Goal: Find specific page/section: Find specific page/section

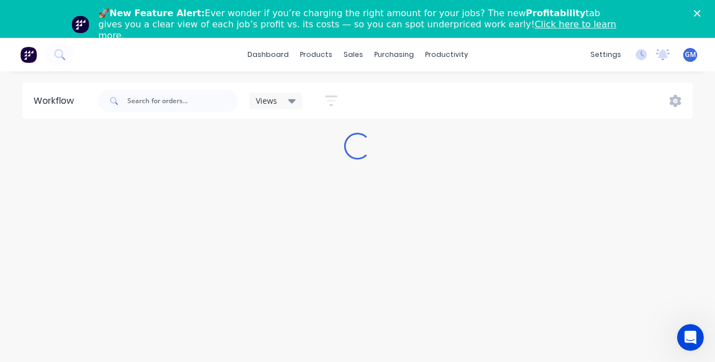
click at [697, 14] on polygon "Close" at bounding box center [697, 13] width 7 height 7
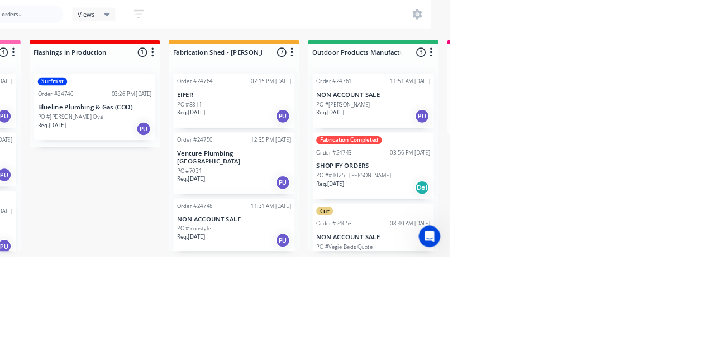
click at [630, 158] on p "NON ACCOUNT SALE" at bounding box center [620, 162] width 141 height 9
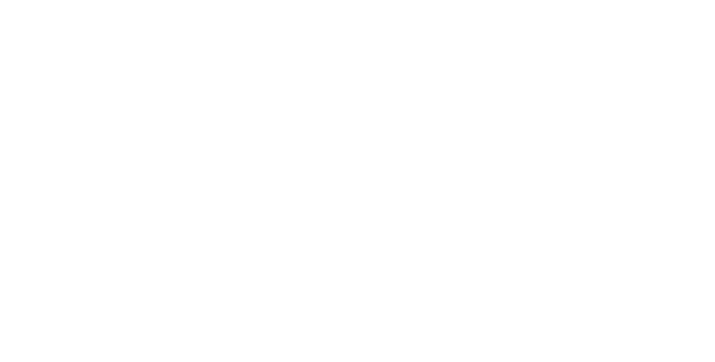
scroll to position [185, 0]
click at [533, 60] on button "Close" at bounding box center [513, 62] width 41 height 18
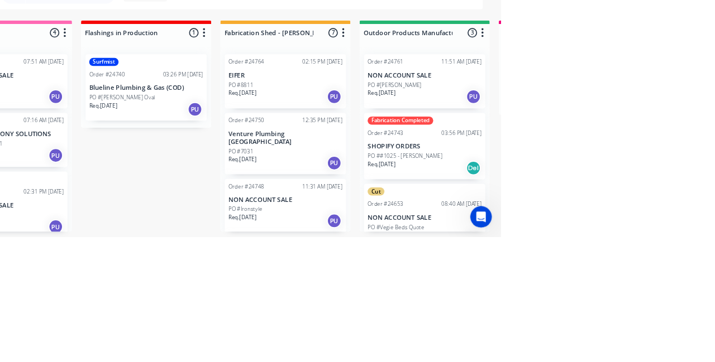
click at [629, 340] on p "NON ACCOUNT SALE" at bounding box center [620, 338] width 141 height 9
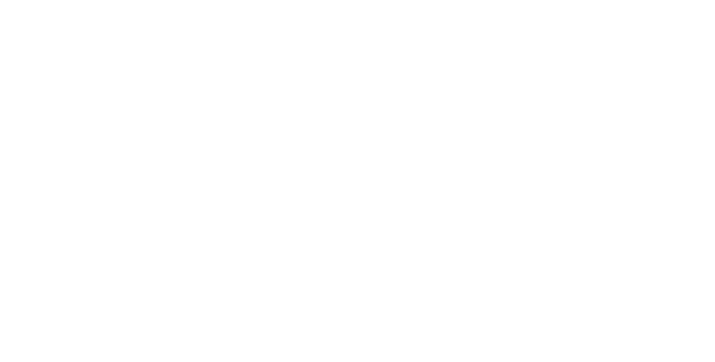
click at [117, 94] on div "Collaborate" at bounding box center [95, 98] width 44 height 10
click at [148, 76] on button "Order details" at bounding box center [95, 70] width 106 height 28
